Goal: Task Accomplishment & Management: Manage account settings

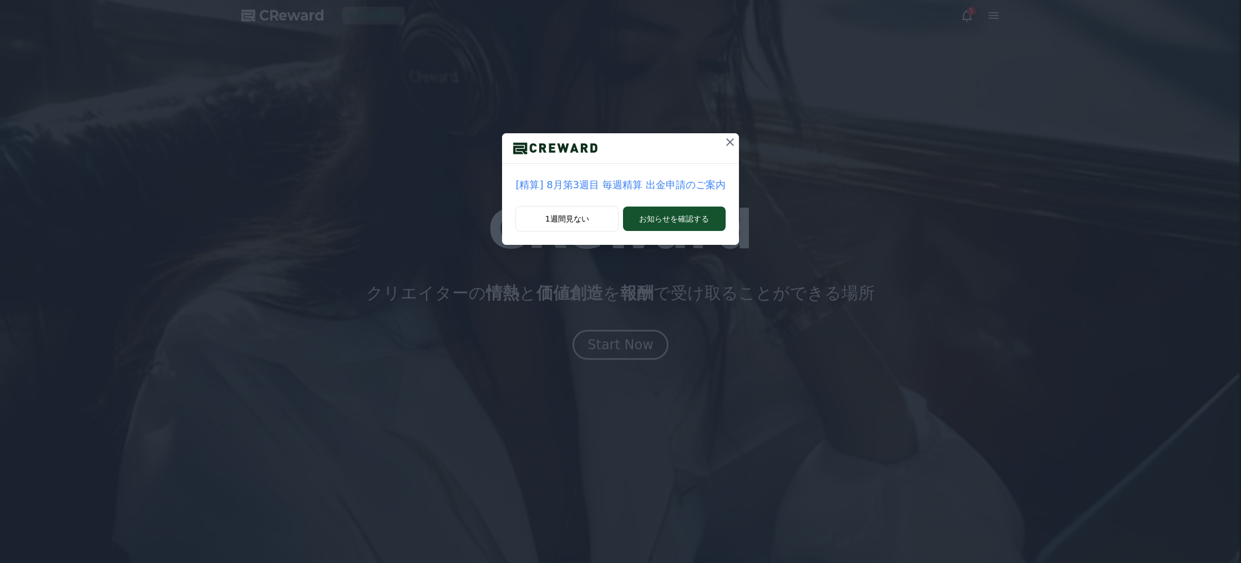
click at [725, 139] on icon at bounding box center [730, 141] width 13 height 13
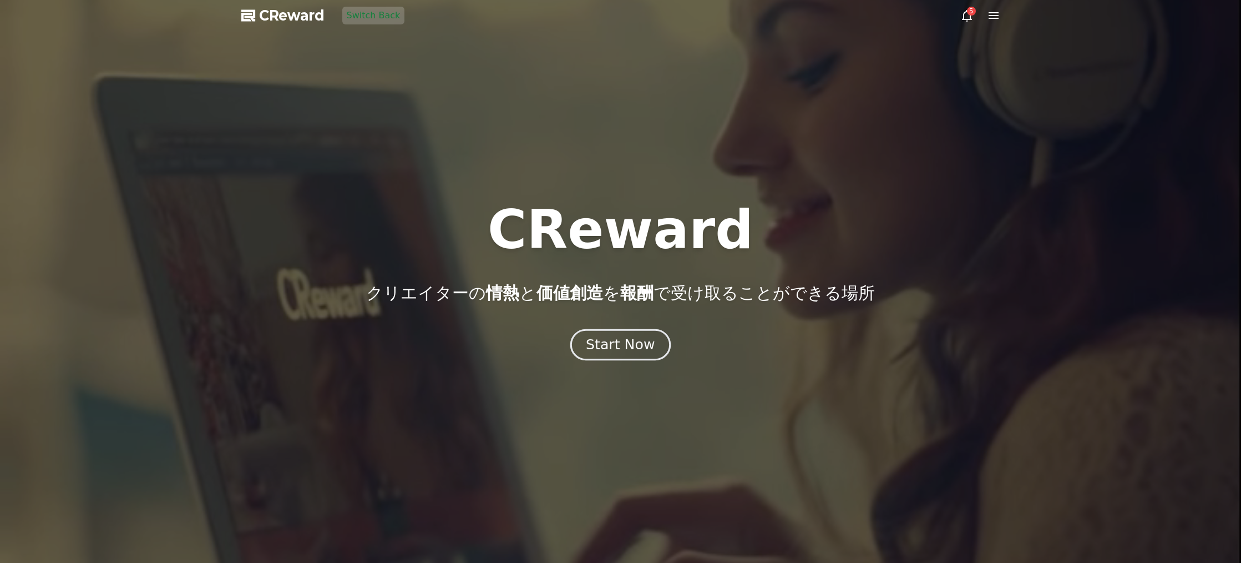
click at [623, 331] on button "Start Now" at bounding box center [620, 345] width 100 height 32
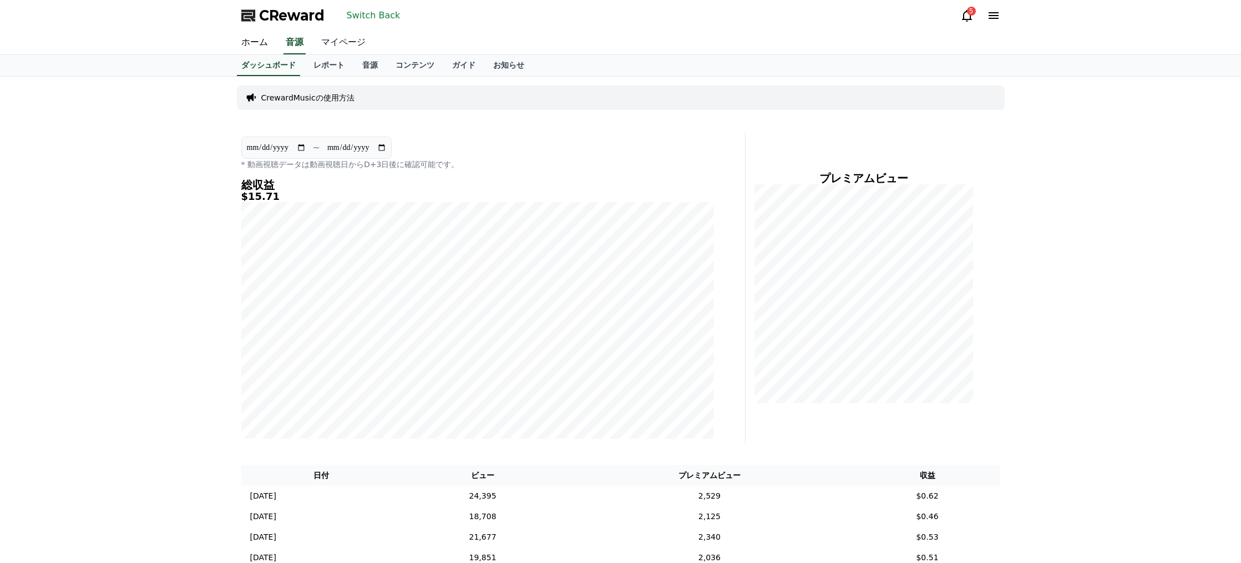
click at [353, 41] on link "マイページ" at bounding box center [343, 42] width 62 height 23
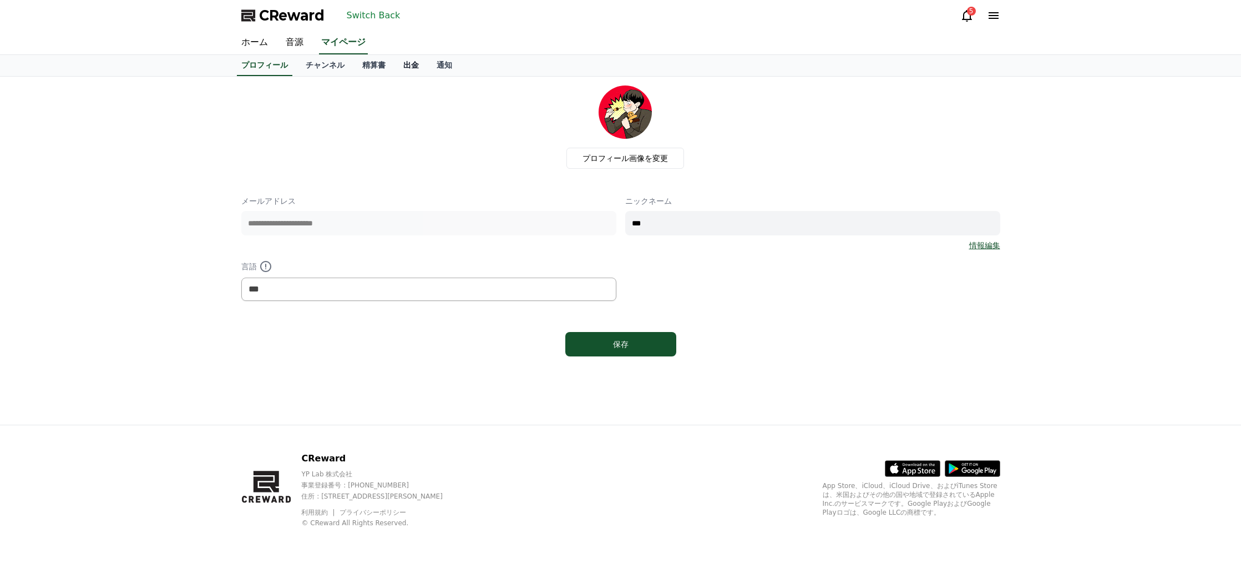
click at [416, 65] on link "出金" at bounding box center [411, 65] width 33 height 21
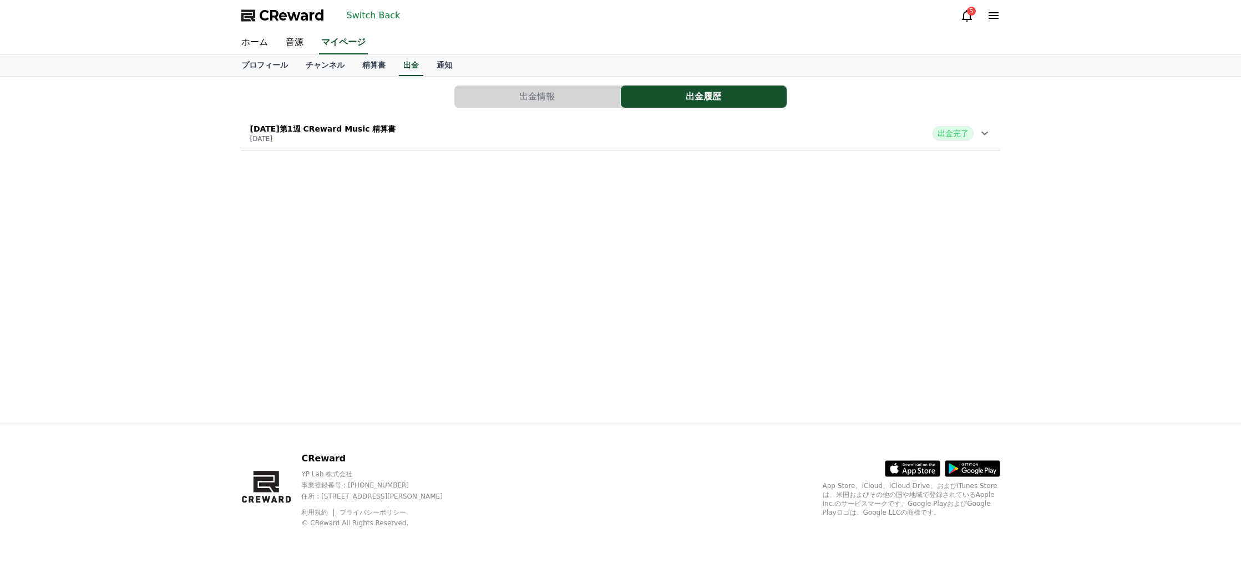
click at [549, 138] on div "[DATE]第1週 CReward Music 精算書 [DATE] 出金完了" at bounding box center [620, 133] width 759 height 29
click at [558, 139] on div "[DATE]第1週 CReward Music 精算書 [DATE] 出金完了" at bounding box center [620, 133] width 759 height 29
click at [519, 97] on button "出金情報" at bounding box center [537, 96] width 166 height 22
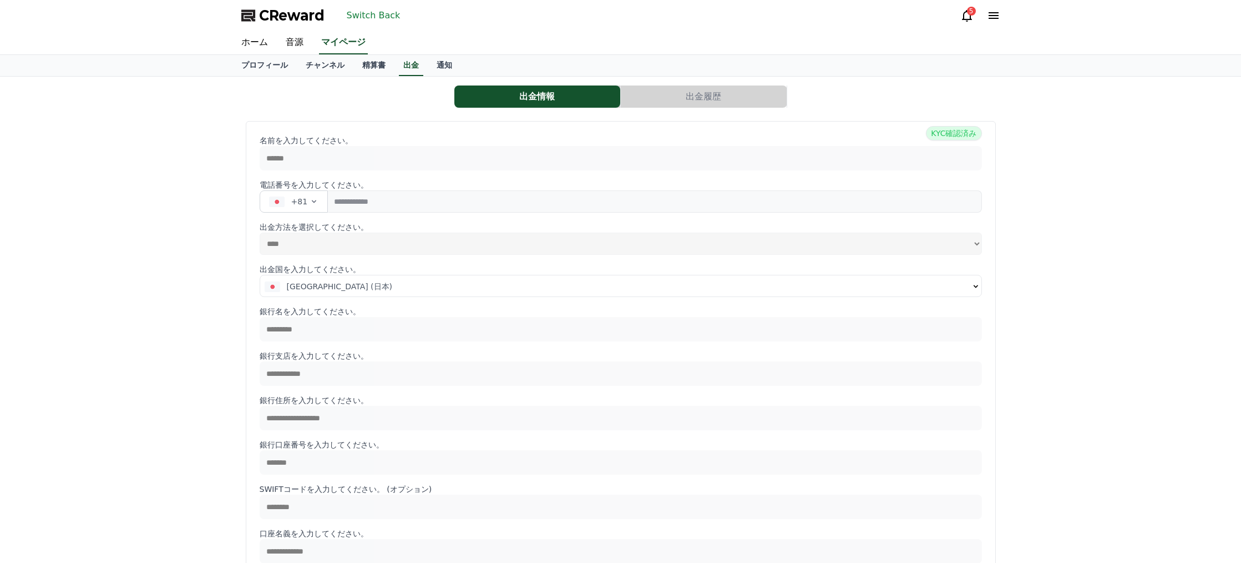
click at [628, 94] on button "出金履歴" at bounding box center [704, 96] width 166 height 22
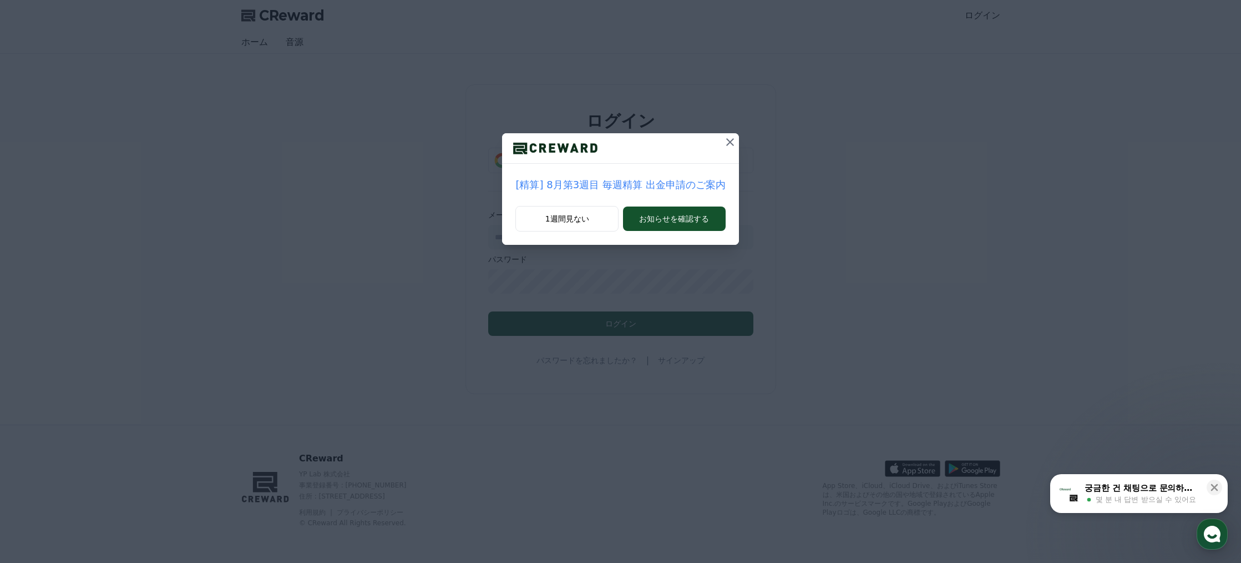
click at [730, 143] on icon at bounding box center [730, 141] width 13 height 13
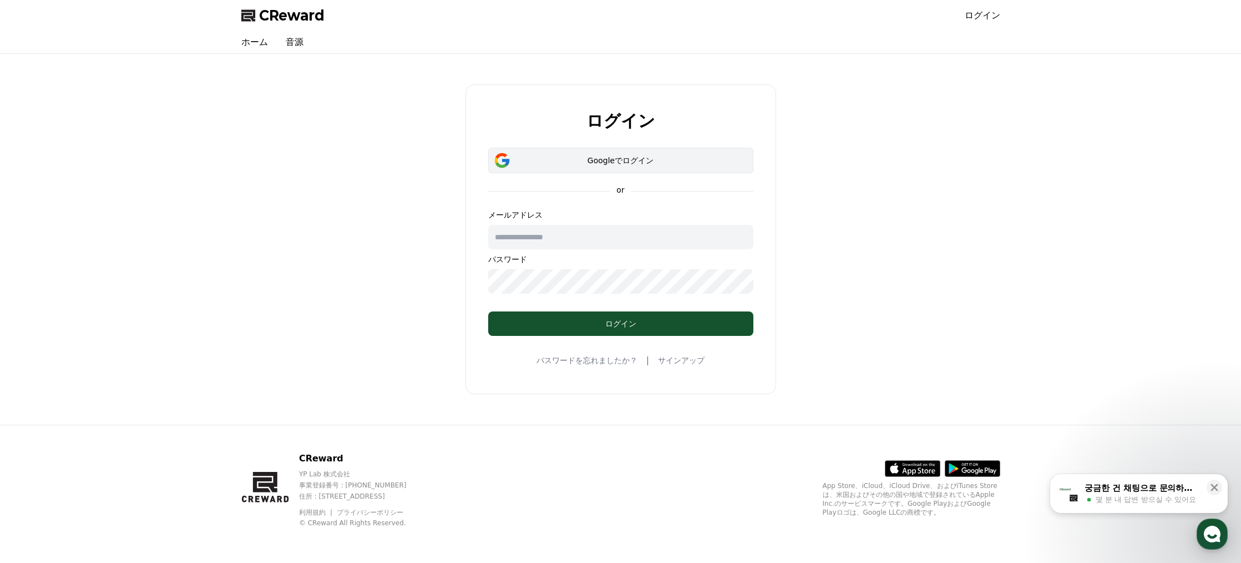
click at [605, 159] on div "Googleでログイン" at bounding box center [620, 160] width 233 height 11
